Goal: Check status

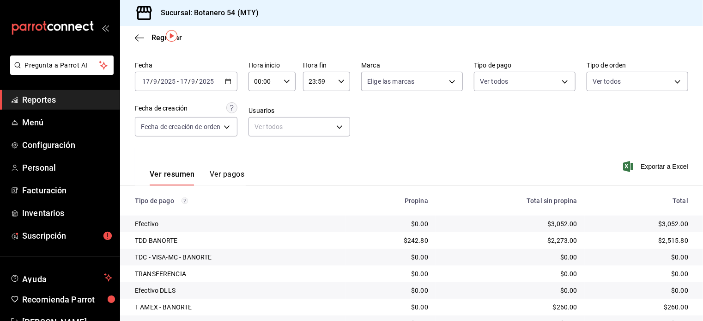
scroll to position [10, 0]
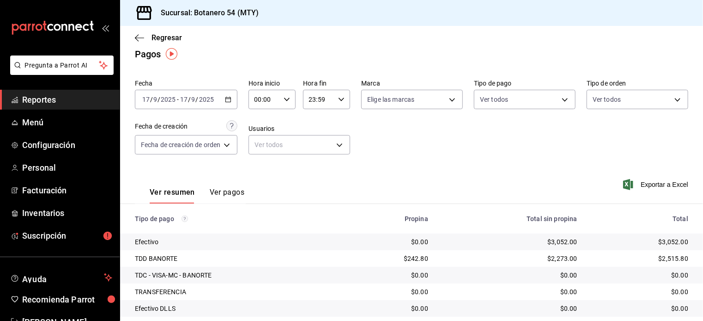
click at [236, 96] on div "[DATE] [DATE] - [DATE] [DATE]" at bounding box center [186, 99] width 103 height 19
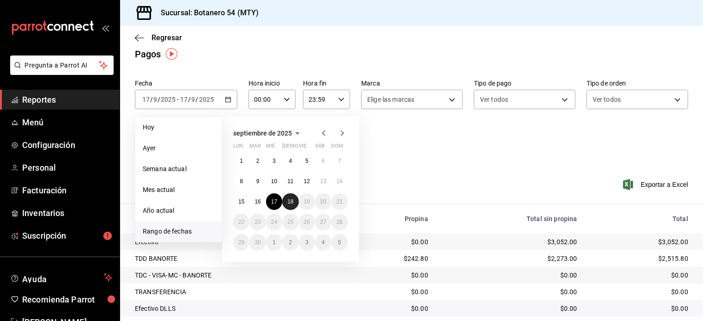
click at [286, 202] on button "18" at bounding box center [290, 201] width 16 height 17
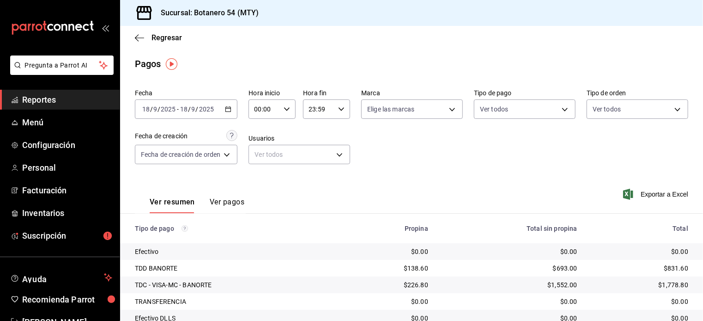
click at [231, 110] on \(Stroke\) "button" at bounding box center [228, 109] width 6 height 5
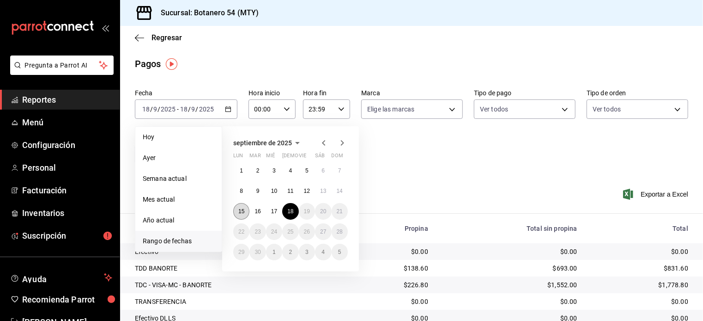
click at [241, 210] on abbr "15" at bounding box center [241, 211] width 6 height 6
click at [241, 210] on button "Ver pagos" at bounding box center [227, 205] width 35 height 16
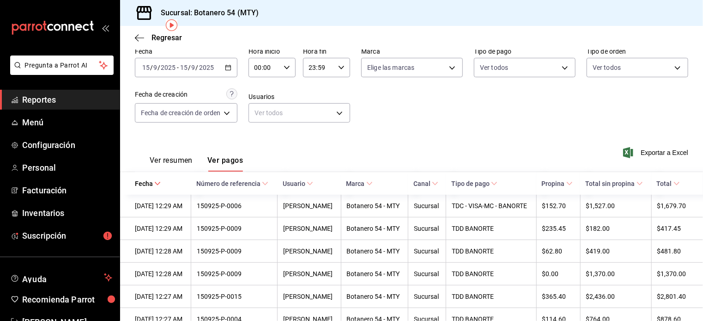
scroll to position [38, 0]
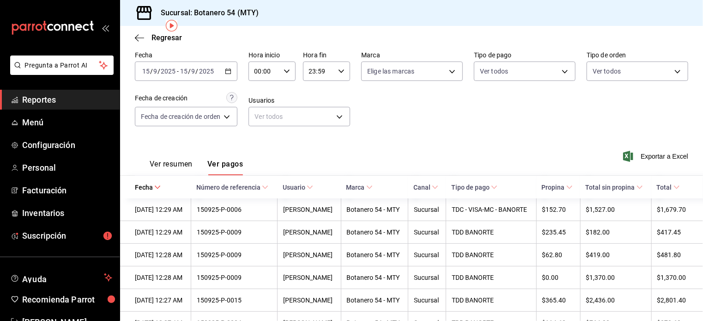
click at [170, 165] on button "Ver resumen" at bounding box center [171, 167] width 43 height 16
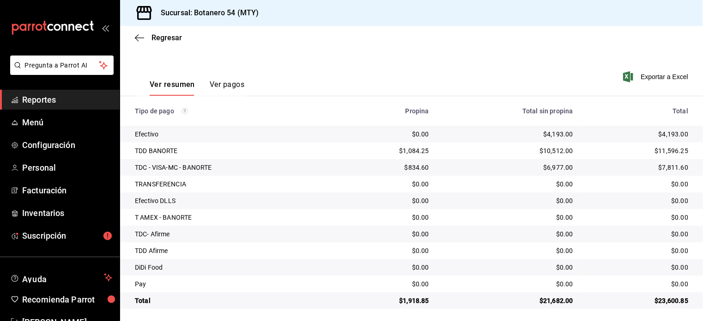
scroll to position [121, 0]
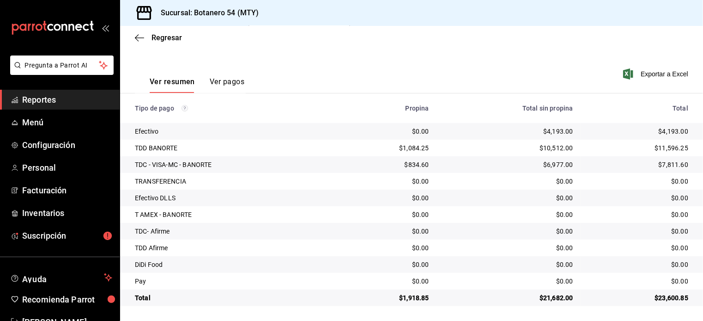
click at [556, 191] on td "$0.00" at bounding box center [508, 197] width 144 height 17
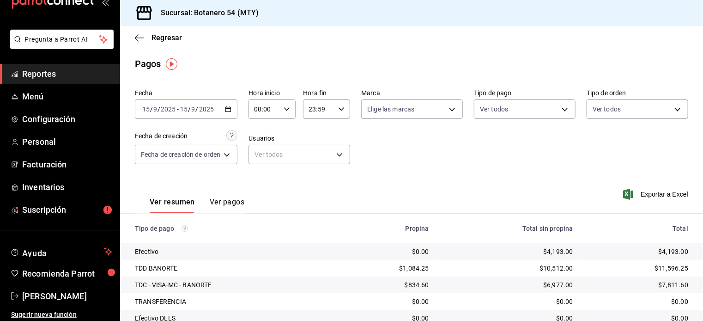
scroll to position [28, 0]
